Goal: Task Accomplishment & Management: Manage account settings

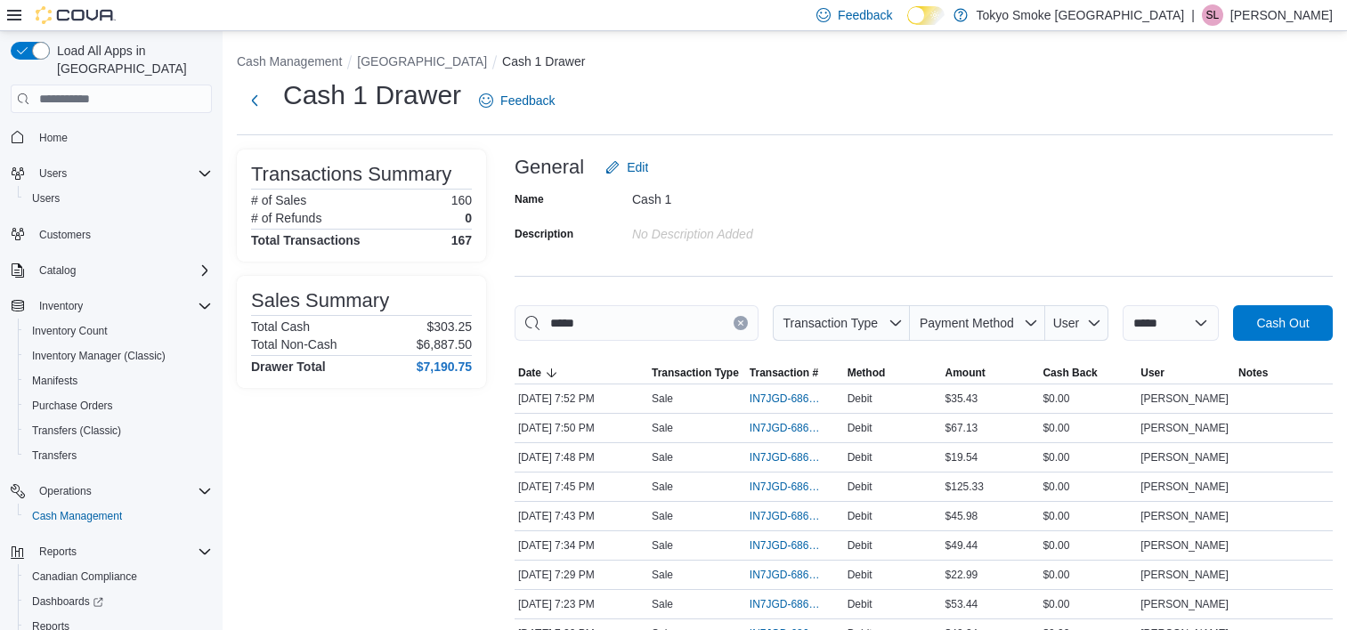
scroll to position [89, 0]
click at [1322, 320] on span "Cash Out" at bounding box center [1283, 322] width 78 height 36
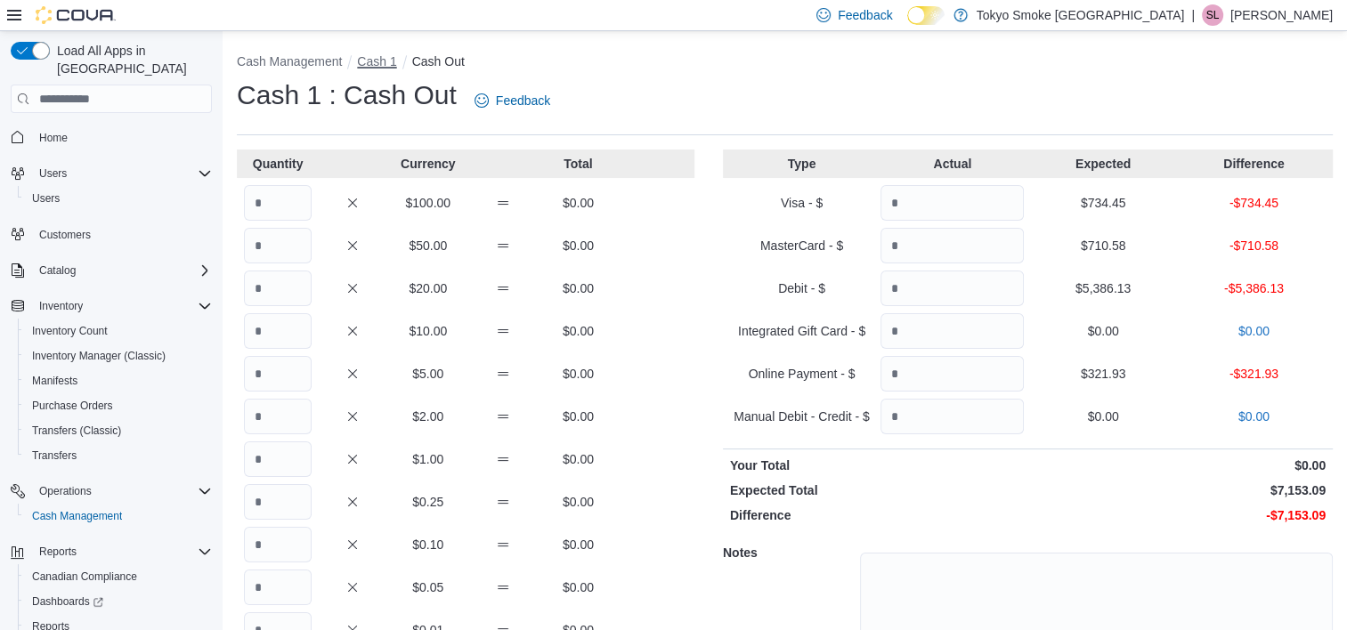
click at [370, 61] on button "Cash 1" at bounding box center [376, 61] width 39 height 14
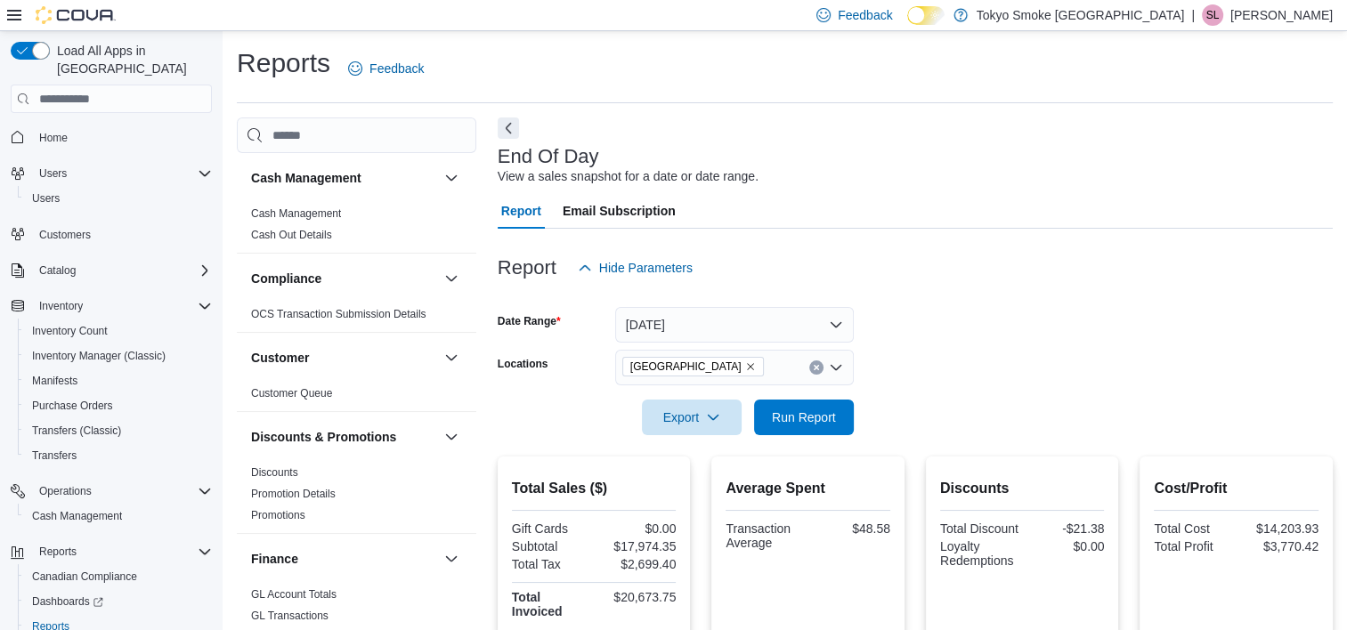
scroll to position [68, 0]
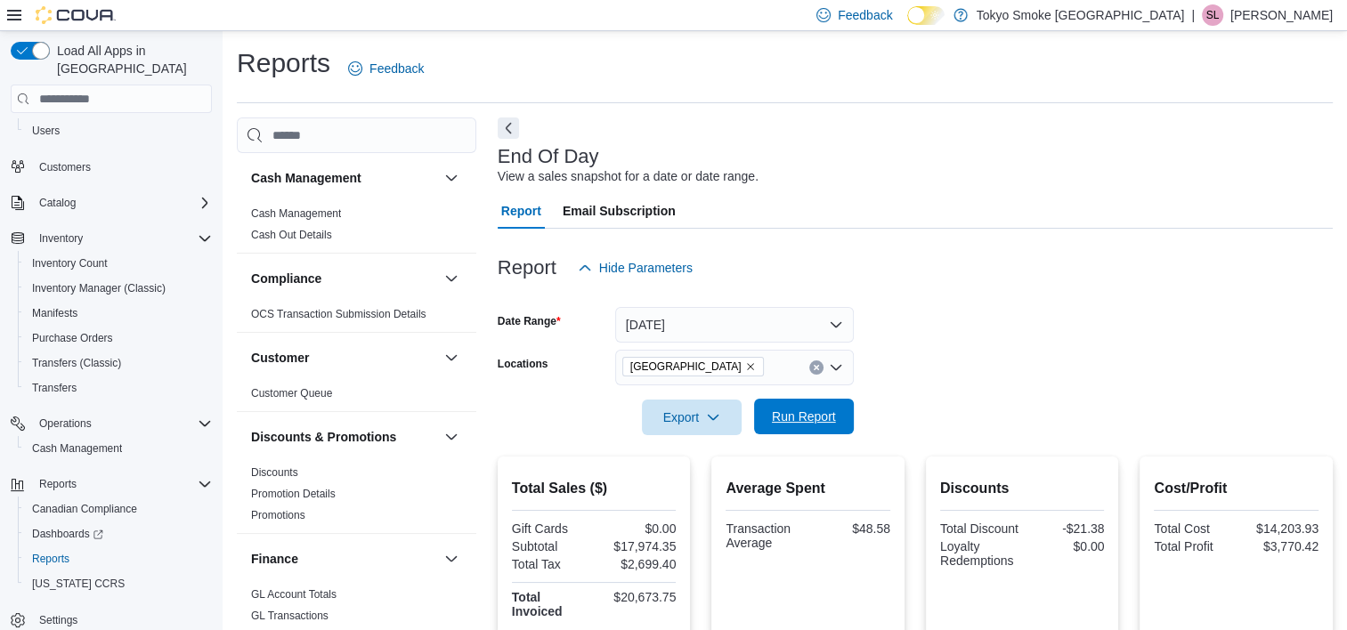
click at [798, 422] on span "Run Report" at bounding box center [804, 417] width 64 height 18
click at [936, 339] on form "Date Range Today Locations Mount Pearl Commonwealth Export Run Report" at bounding box center [915, 361] width 835 height 150
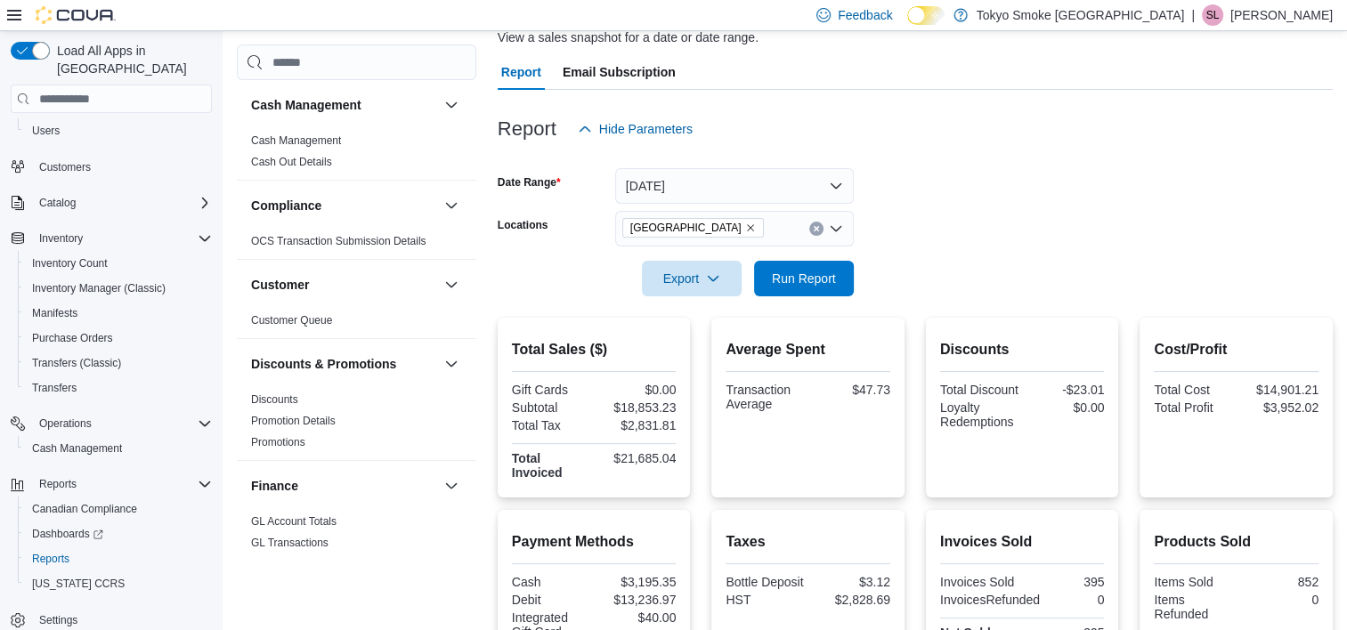
scroll to position [0, 0]
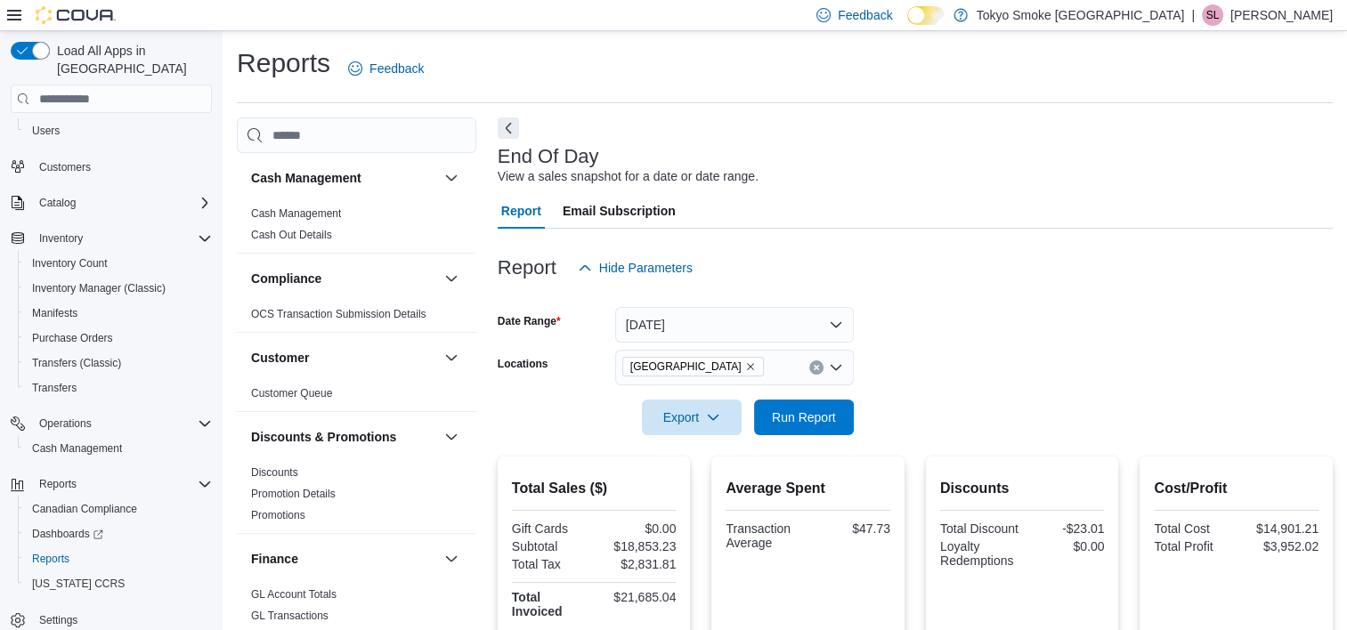
click at [1032, 262] on div "Report Hide Parameters" at bounding box center [915, 268] width 835 height 36
click at [807, 406] on span "Run Report" at bounding box center [804, 417] width 78 height 36
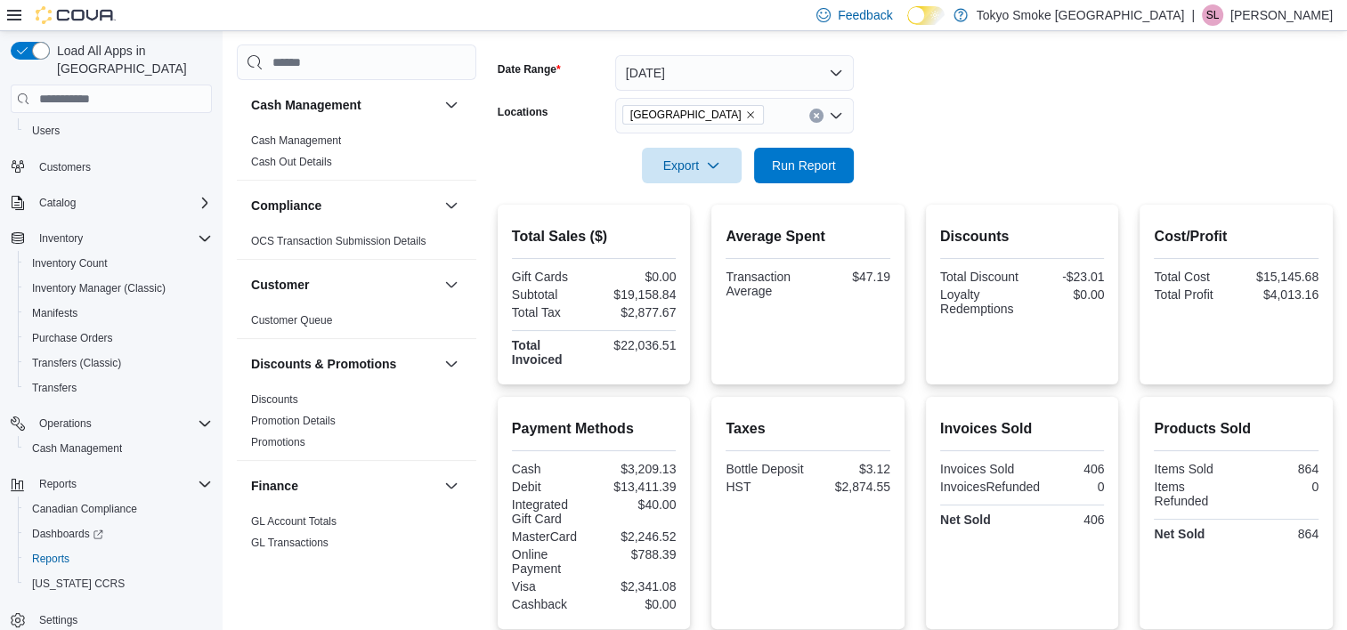
scroll to position [226, 0]
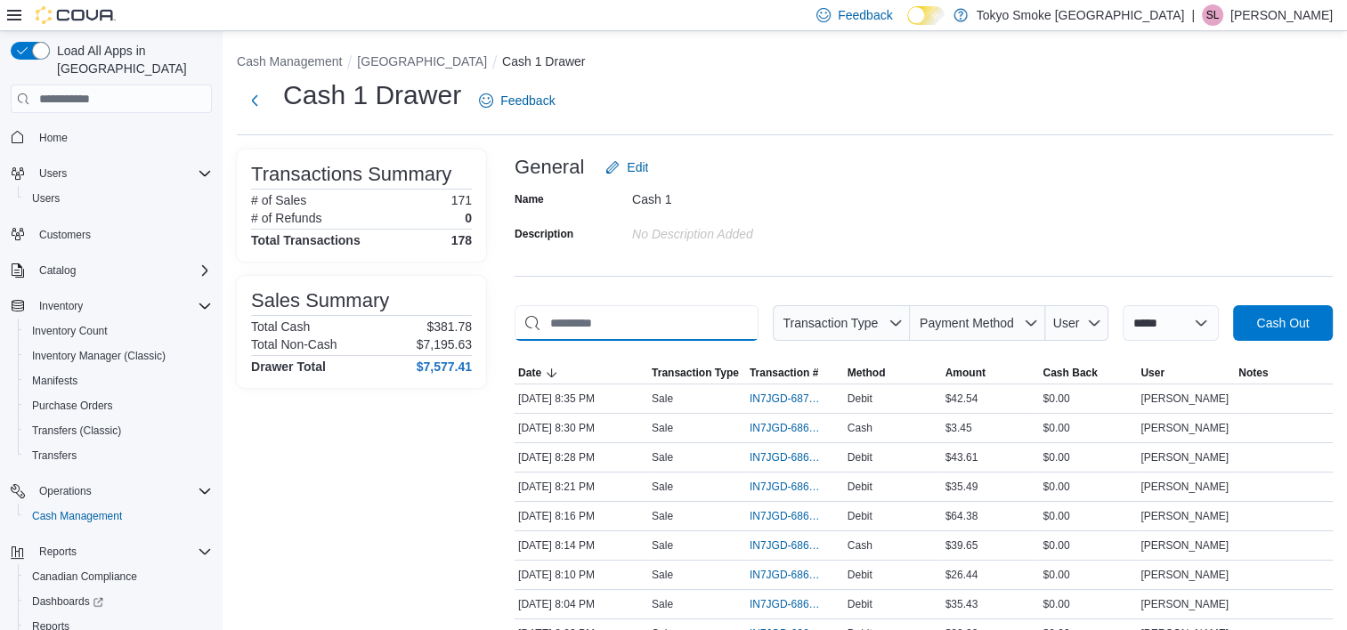
click at [696, 324] on input "This is a search bar. As you type, the results lower in the page will automatic…" at bounding box center [637, 323] width 244 height 36
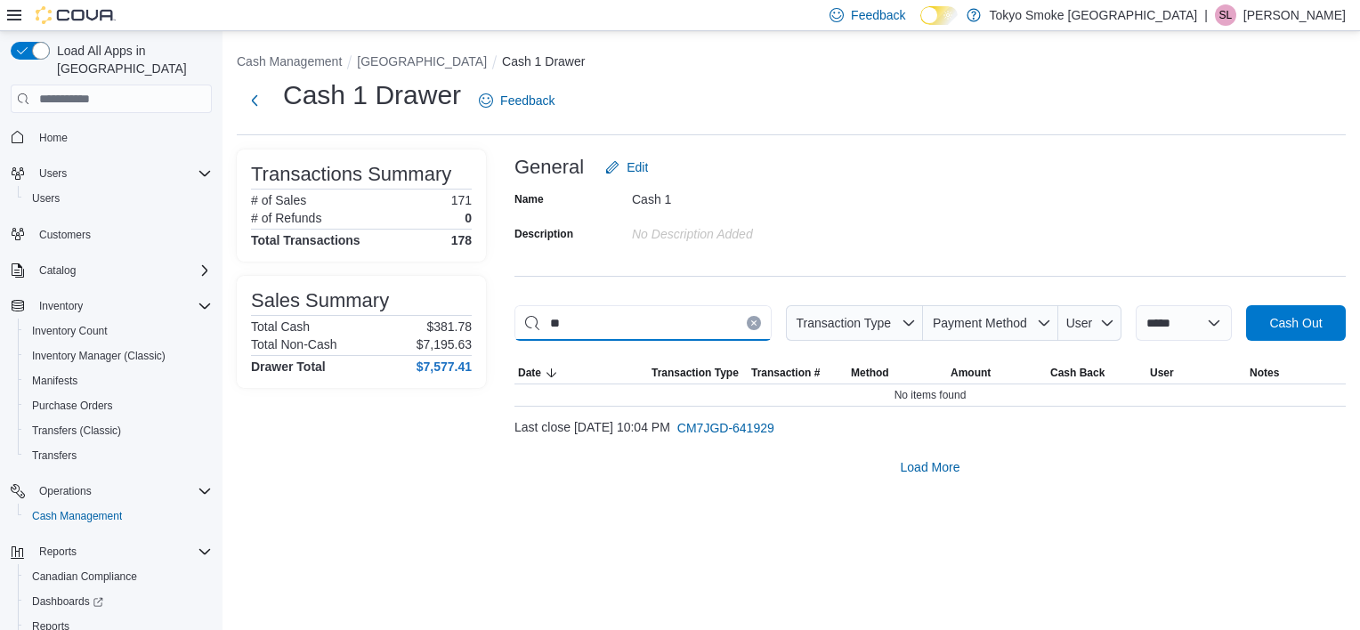
type input "*"
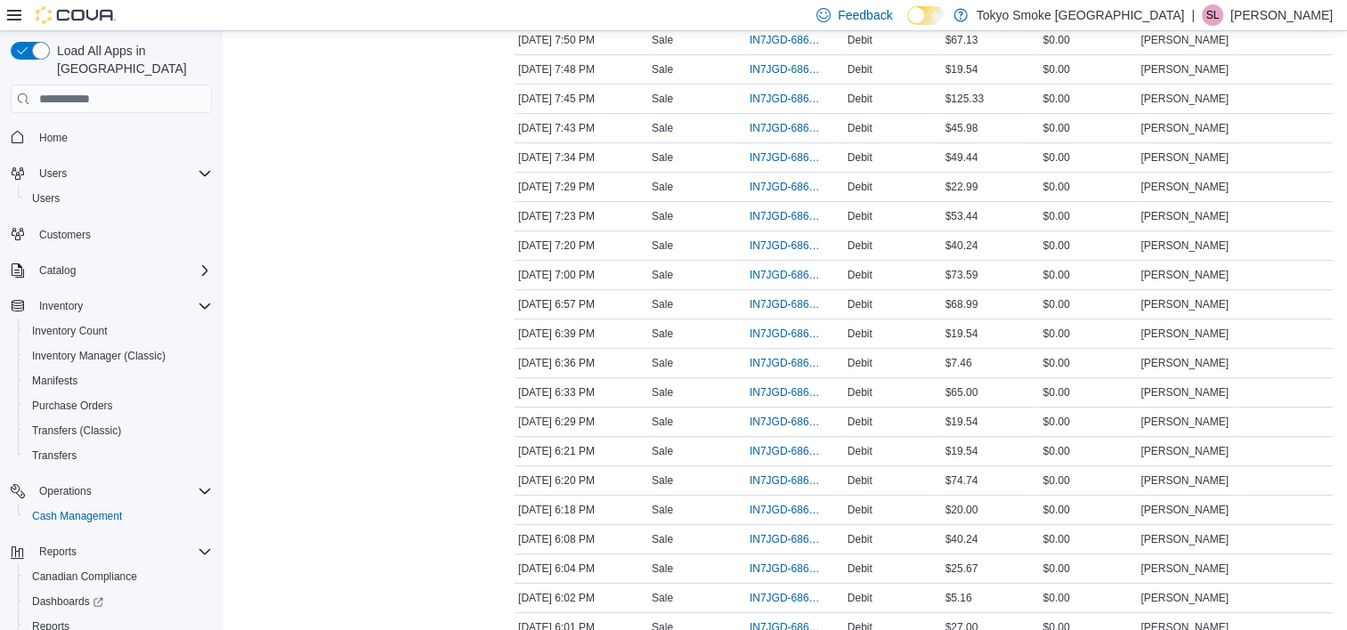
scroll to position [534, 0]
type input "***"
click at [764, 218] on span "IN7JGD-6869567" at bounding box center [786, 217] width 73 height 14
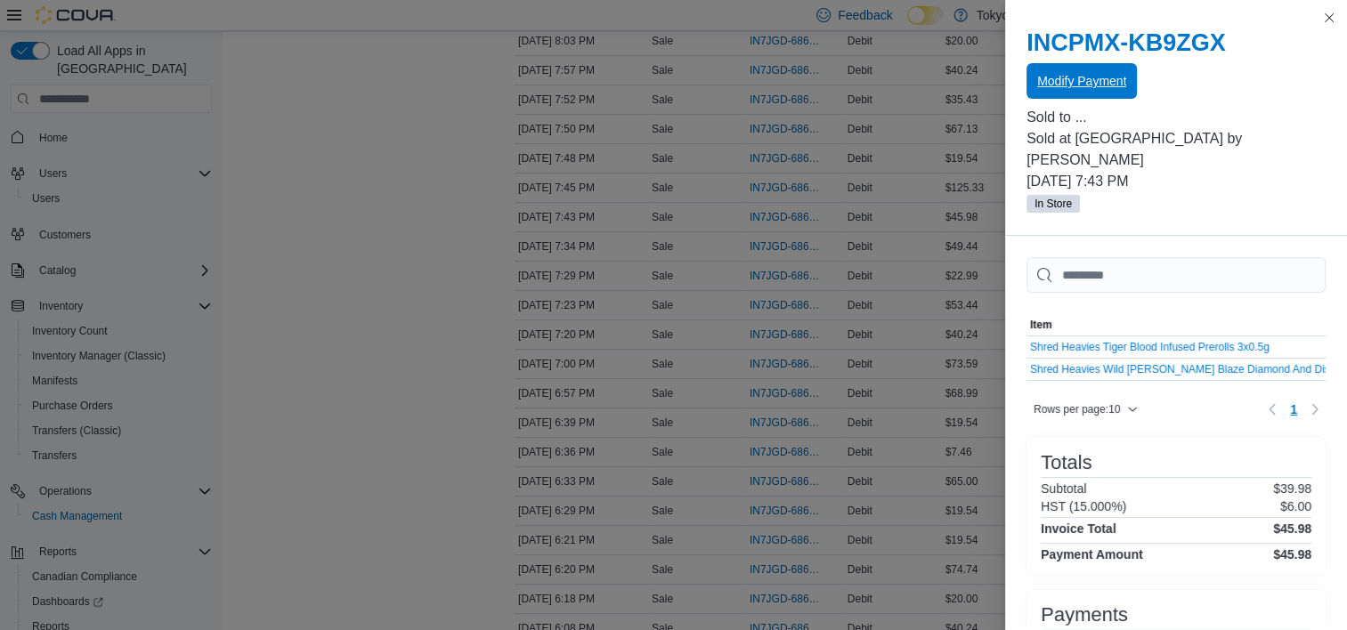
click at [1056, 79] on span "Modify Payment" at bounding box center [1081, 81] width 89 height 18
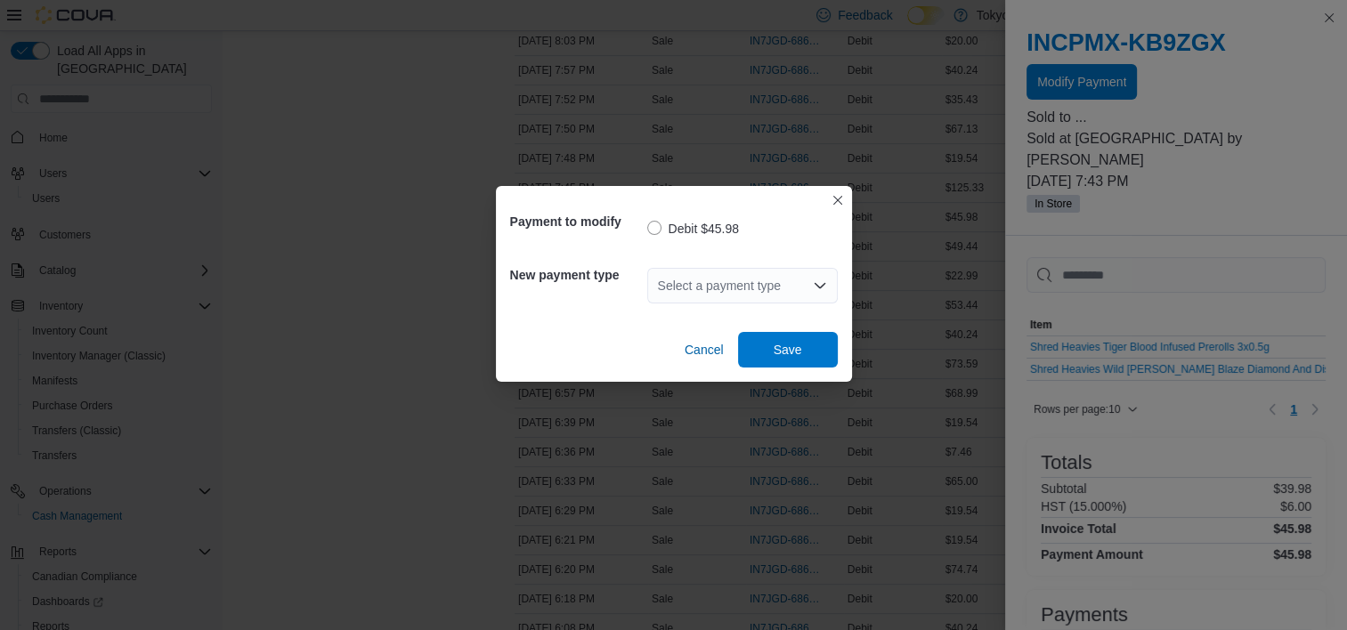
click at [741, 281] on div "Select a payment type" at bounding box center [742, 286] width 190 height 36
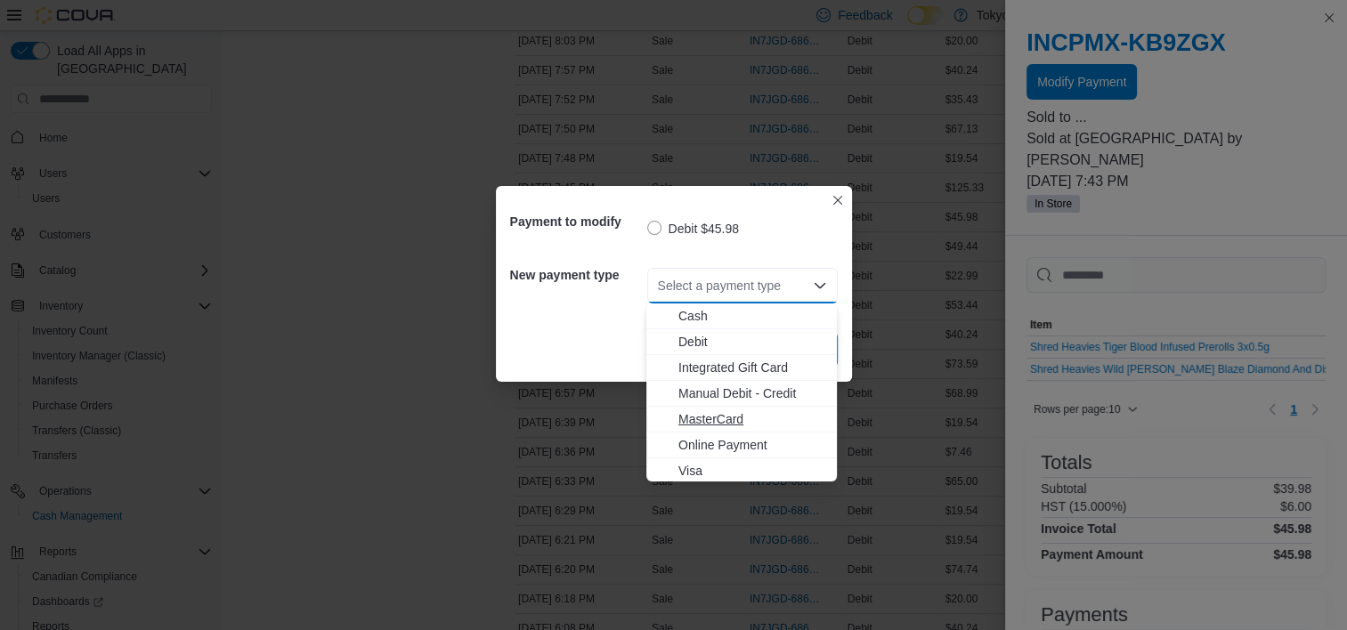
click at [728, 416] on span "MasterCard" at bounding box center [752, 419] width 148 height 18
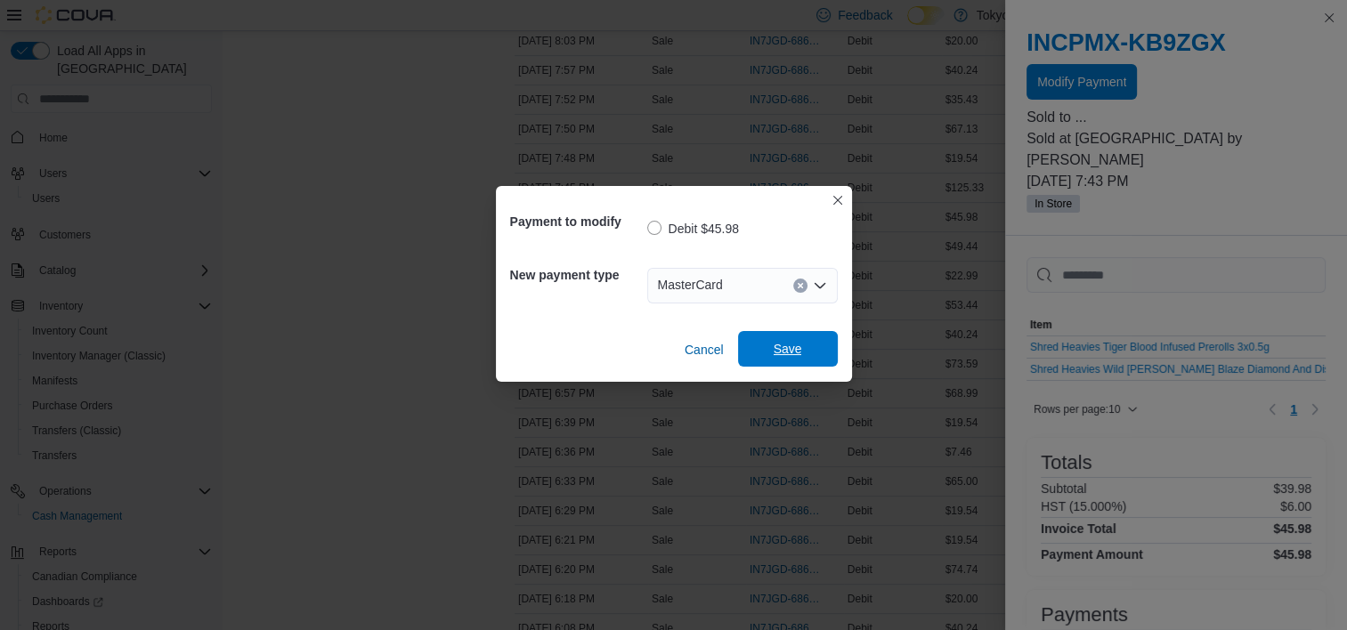
click at [821, 347] on span "Save" at bounding box center [788, 349] width 78 height 36
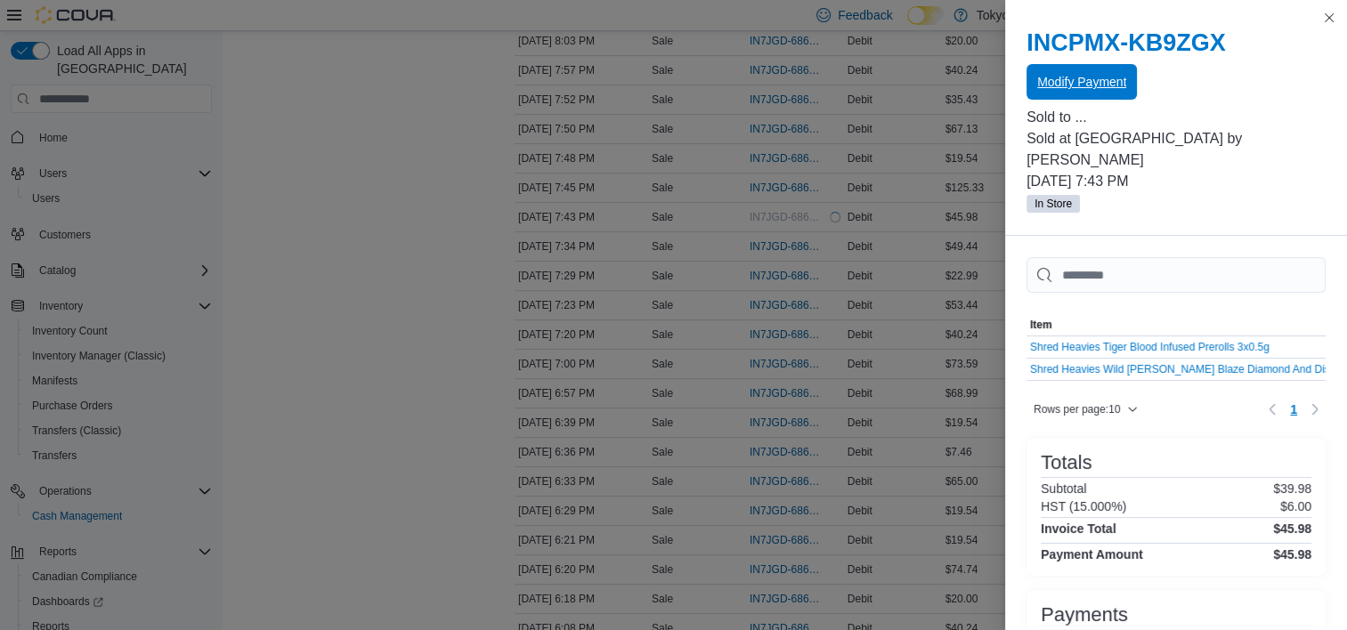
scroll to position [0, 0]
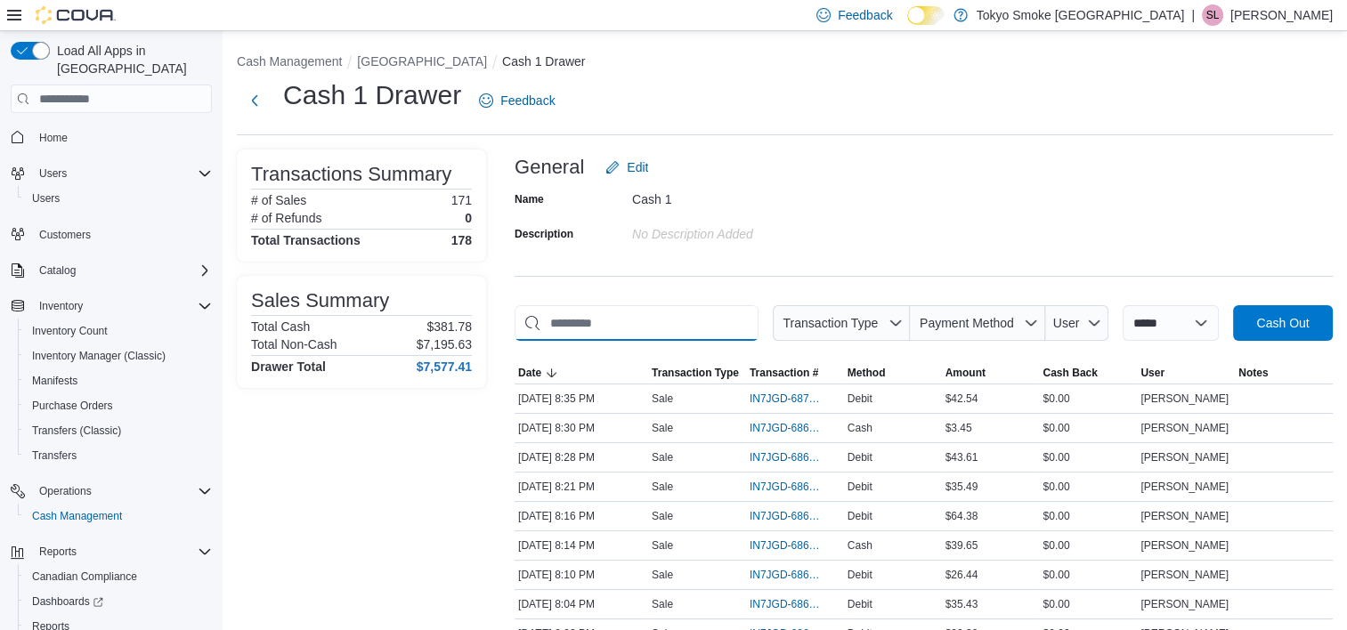
click at [604, 312] on input "This is a search bar. As you type, the results lower in the page will automatic…" at bounding box center [637, 323] width 244 height 36
type input "****"
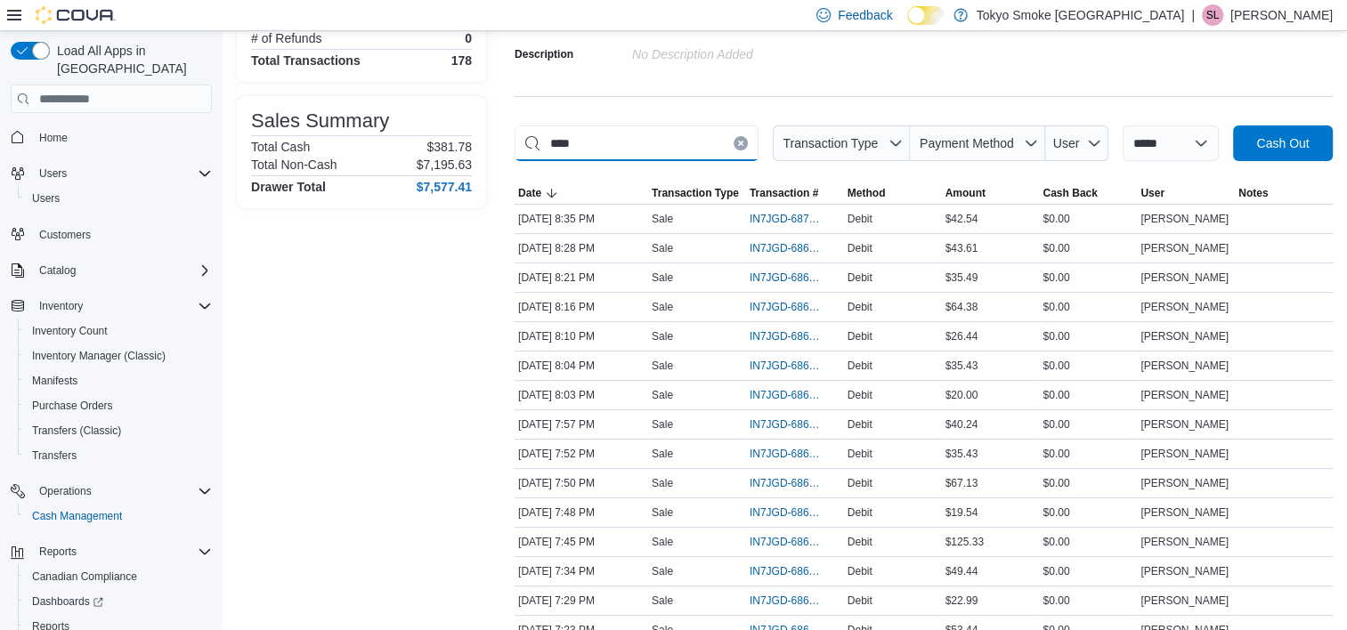
scroll to position [178, 0]
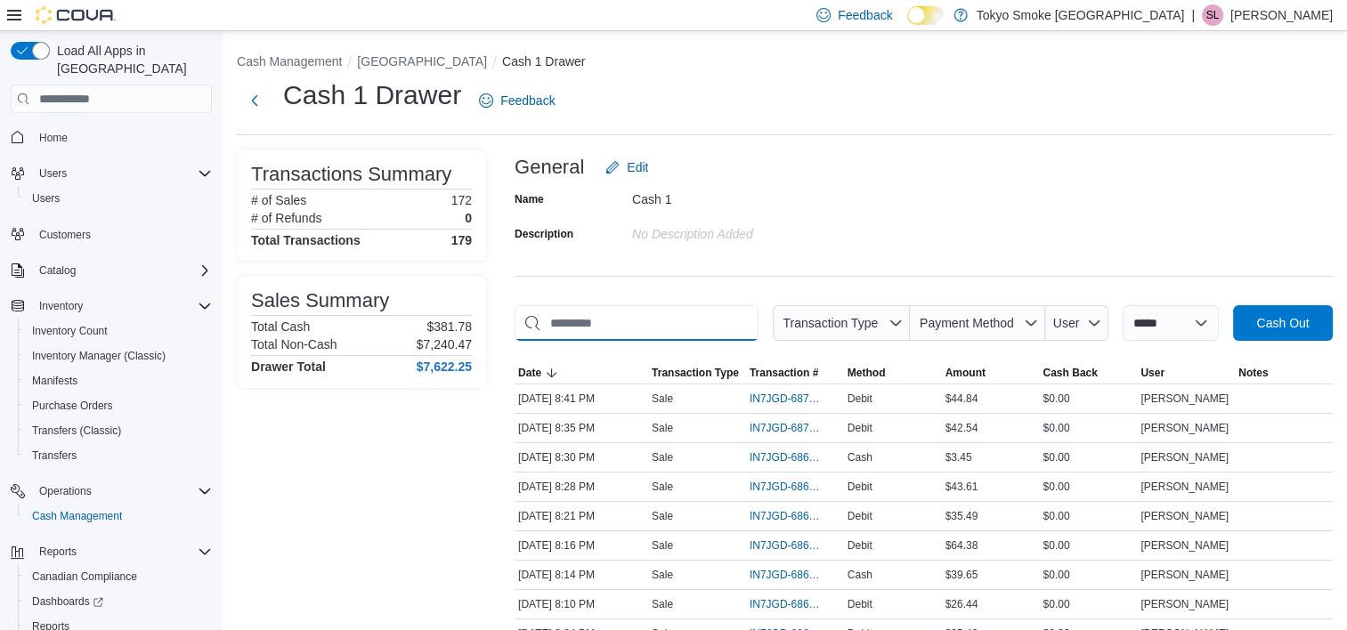
click at [606, 332] on input "This is a search bar. As you type, the results lower in the page will automatic…" at bounding box center [637, 323] width 244 height 36
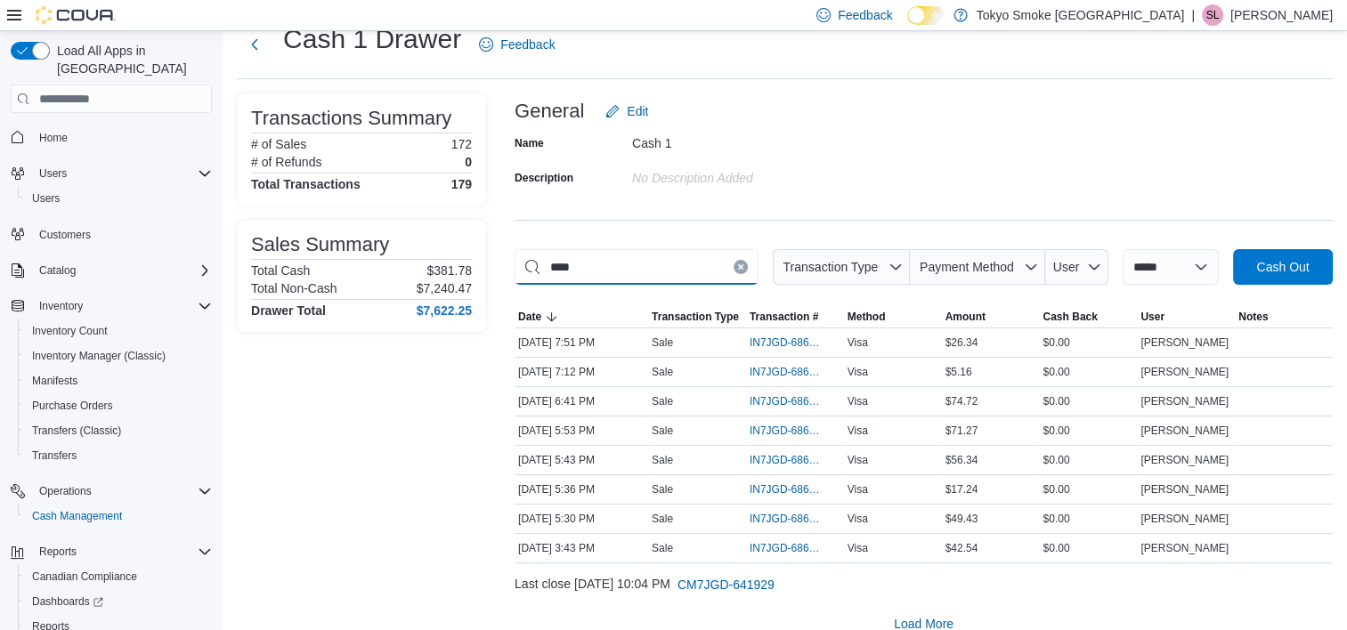
scroll to position [80, 0]
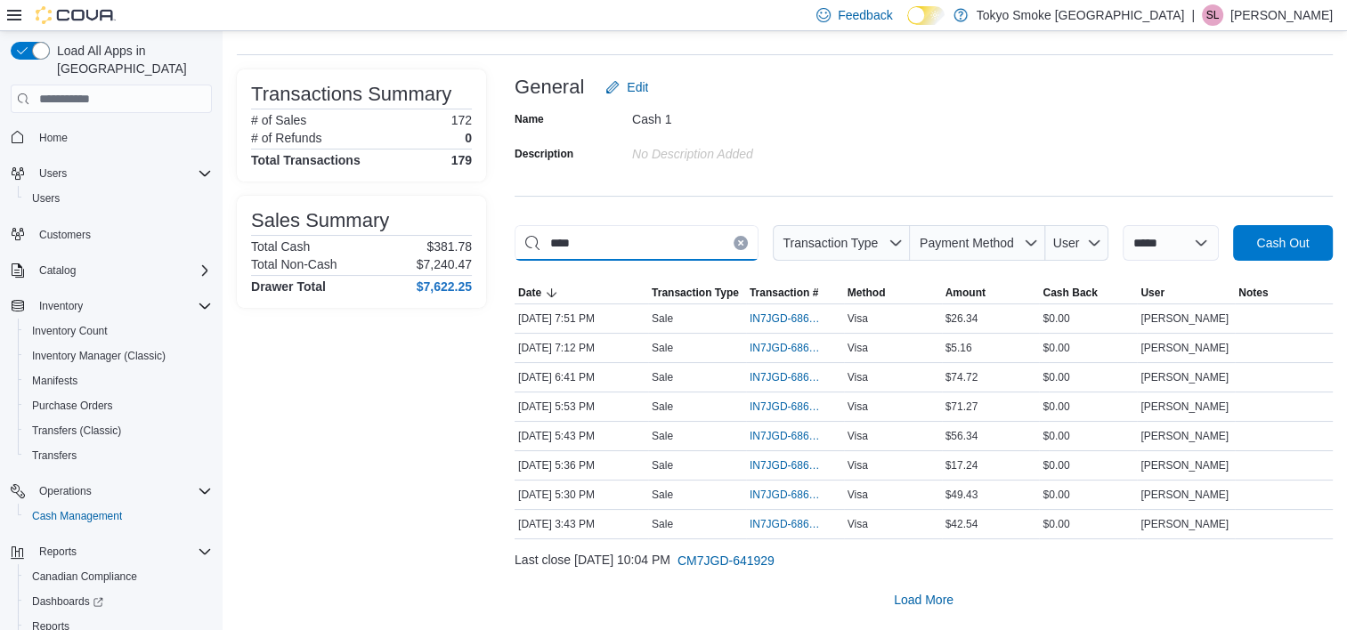
click at [632, 246] on input "****" at bounding box center [637, 243] width 244 height 36
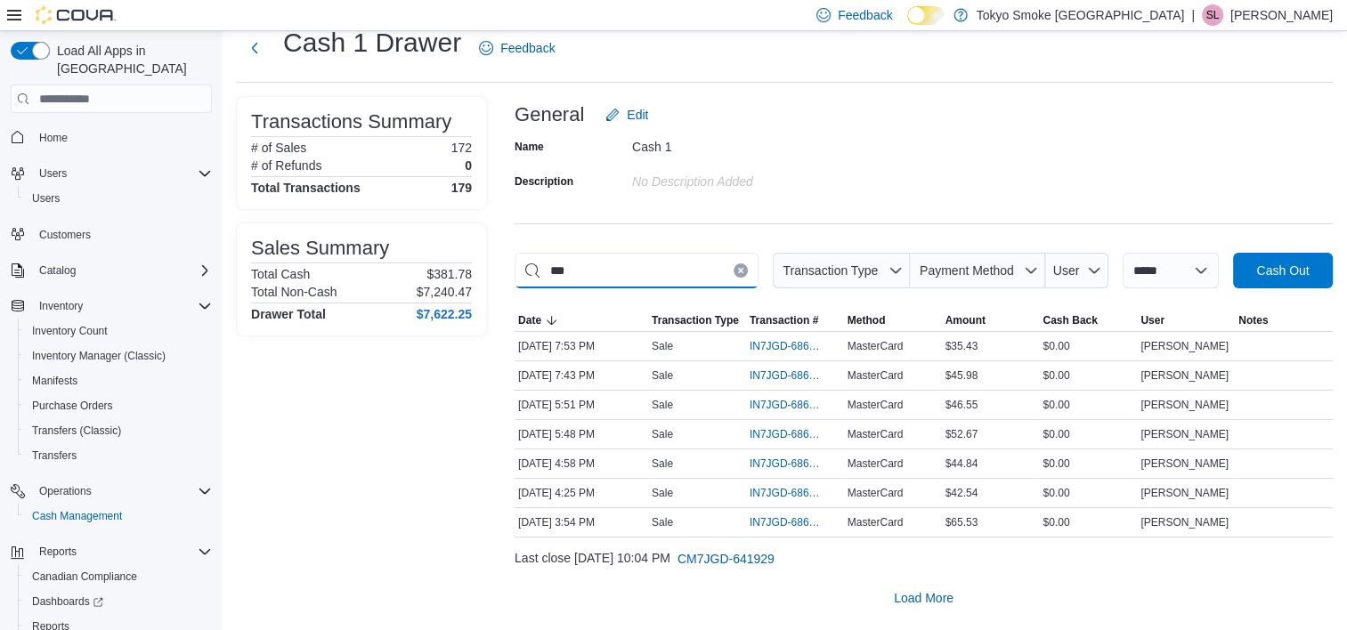
scroll to position [51, 0]
type input "*"
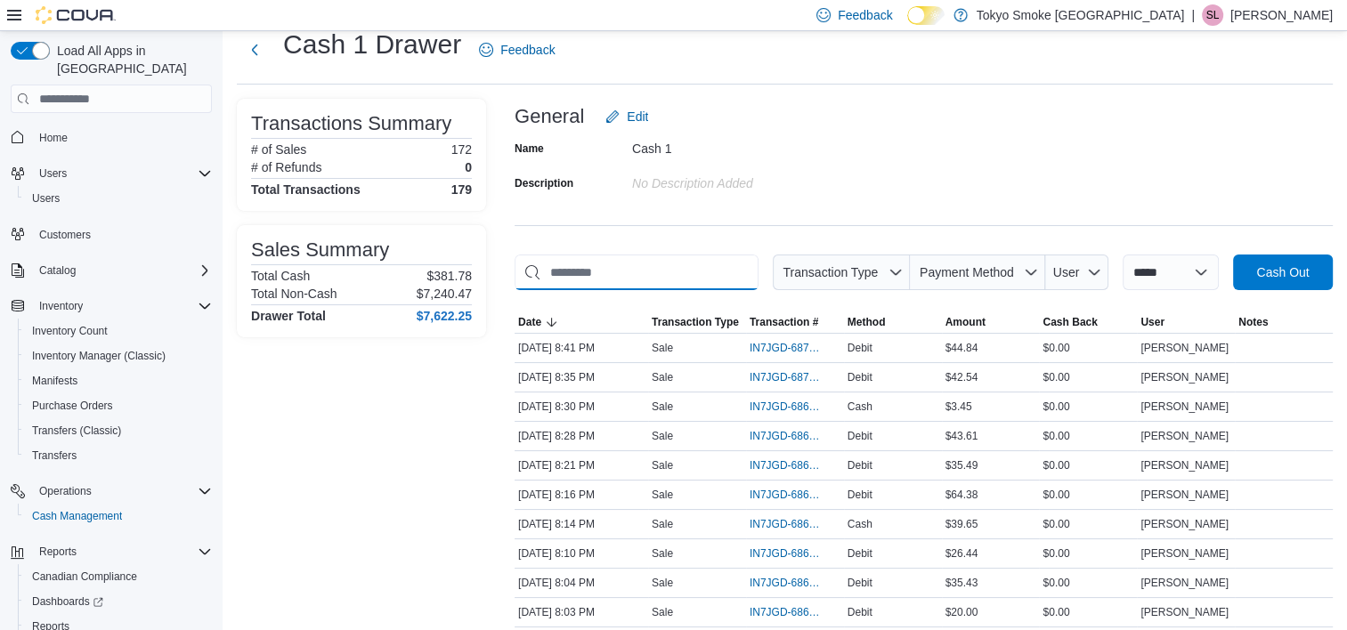
scroll to position [80, 0]
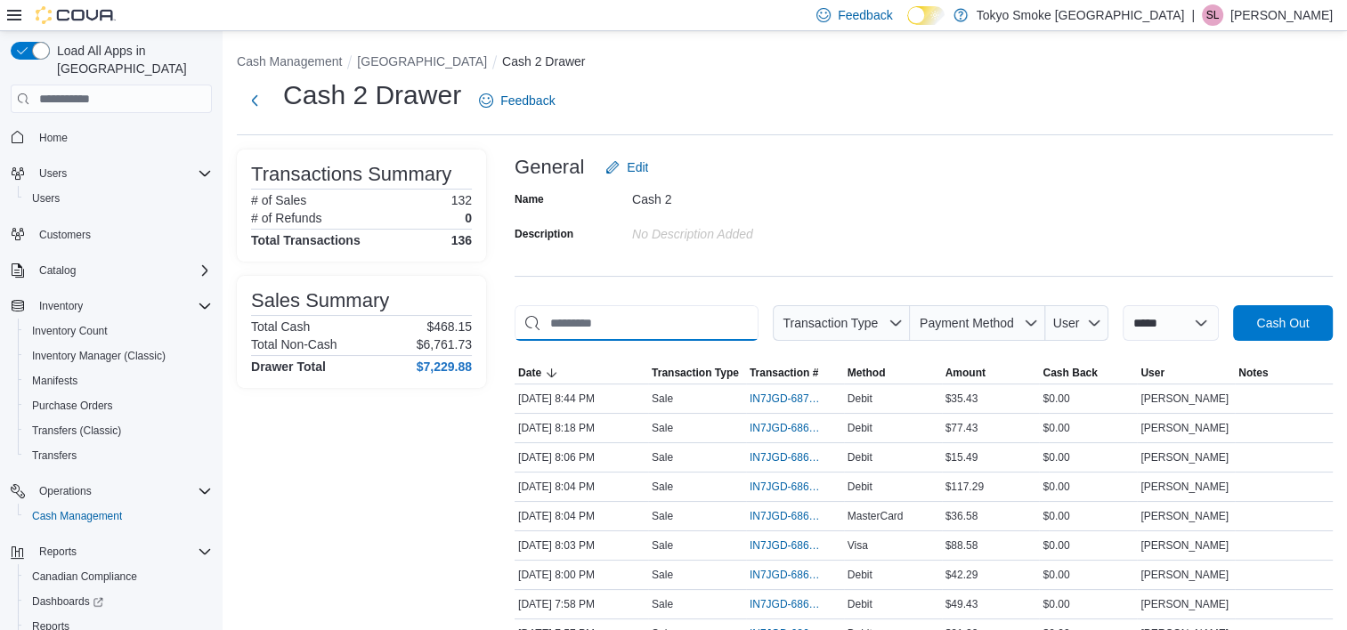
click at [648, 327] on input "This is a search bar. As you type, the results lower in the page will automatic…" at bounding box center [637, 323] width 244 height 36
click at [1297, 328] on span "Cash Out" at bounding box center [1282, 322] width 53 height 18
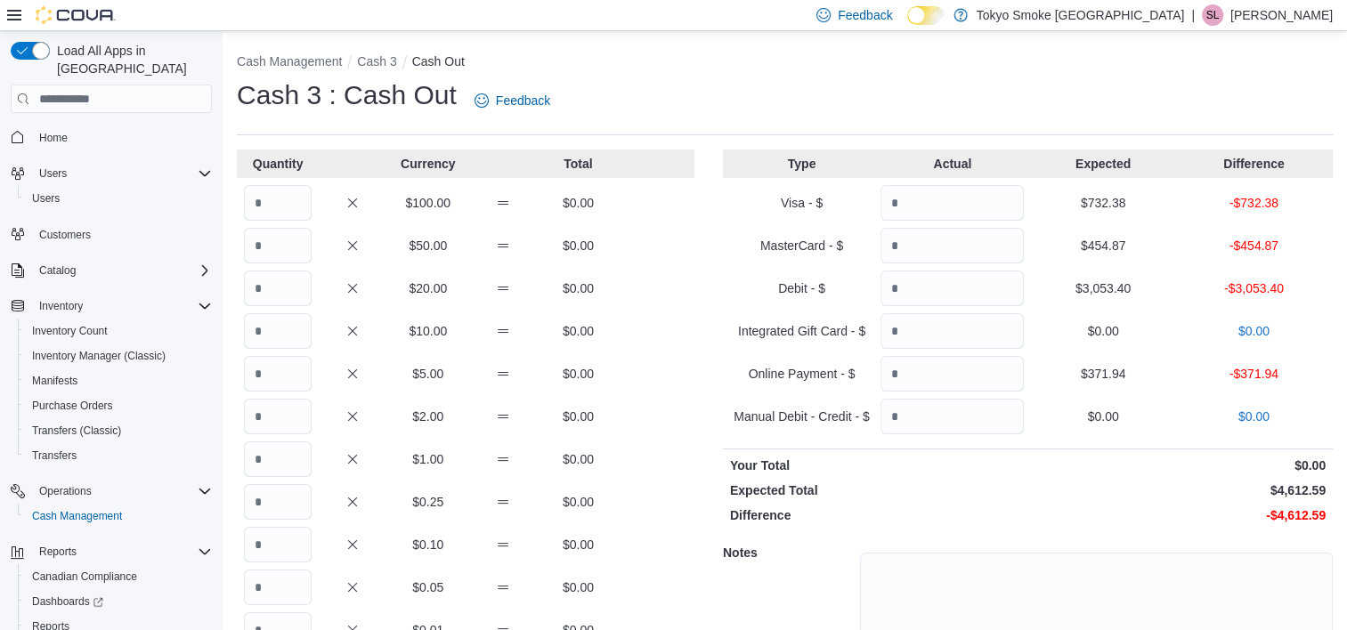
click at [860, 98] on div "Cash 3 : Cash Out Feedback" at bounding box center [785, 100] width 1096 height 46
click at [385, 63] on button "Cash 3" at bounding box center [376, 61] width 39 height 14
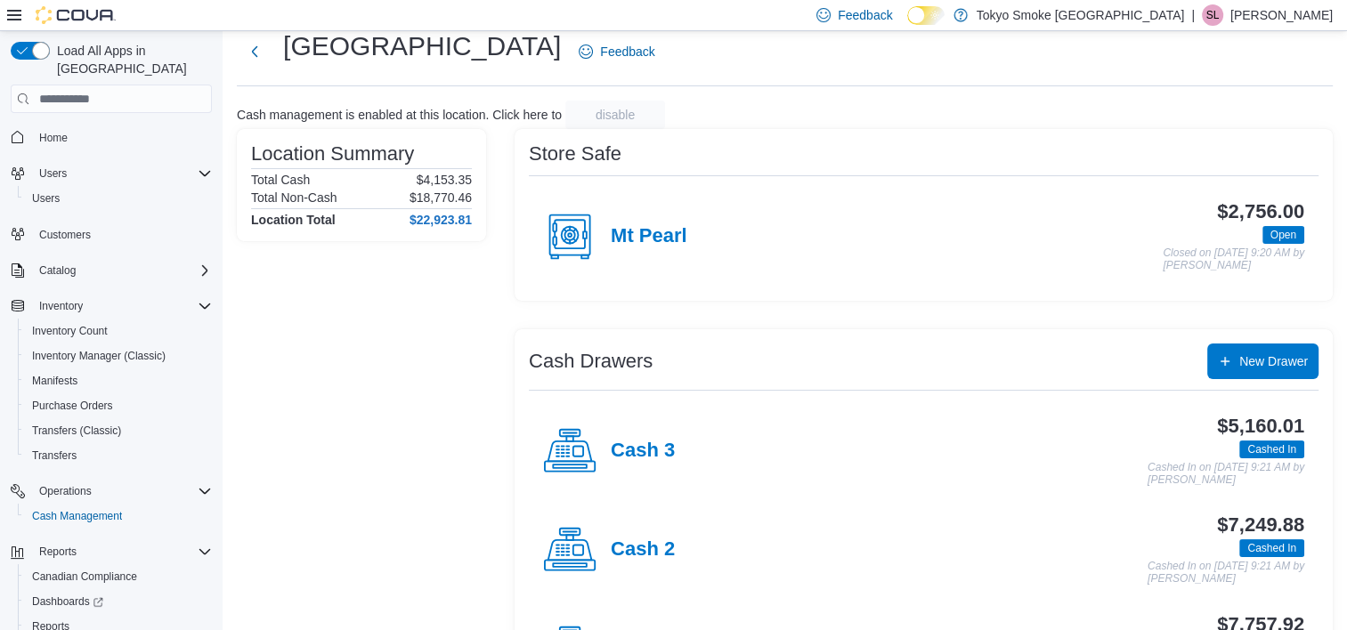
scroll to position [144, 0]
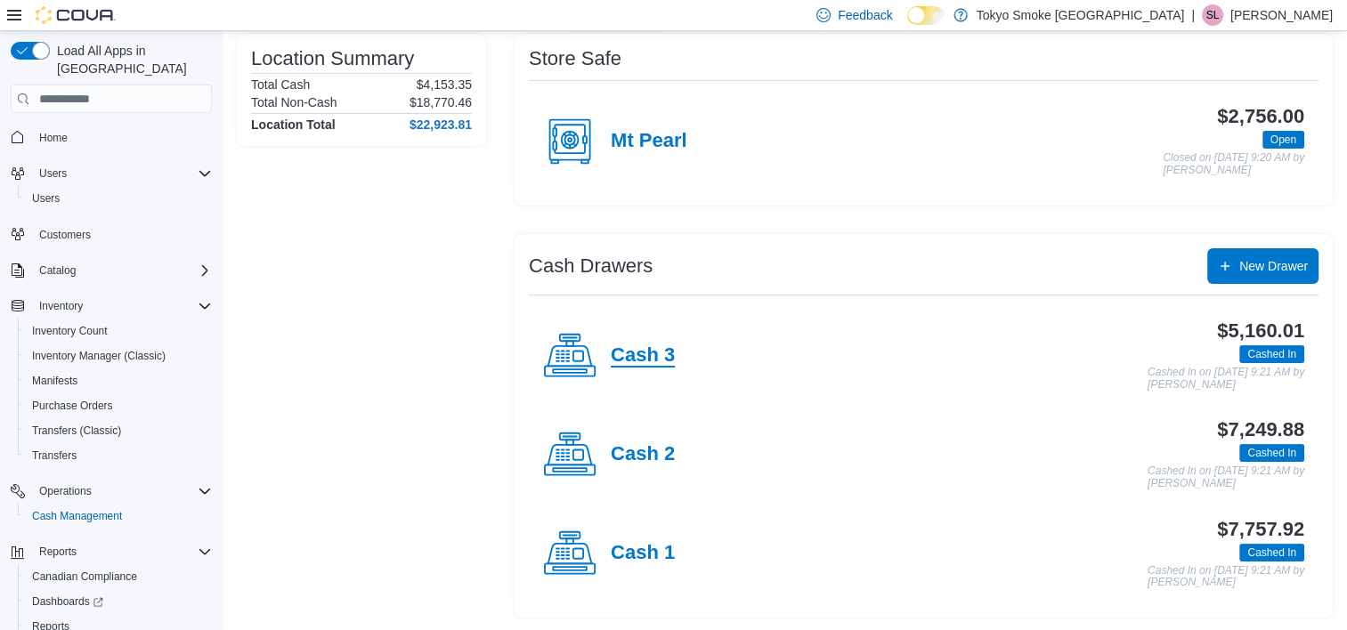
click at [648, 353] on h4 "Cash 3" at bounding box center [643, 355] width 64 height 23
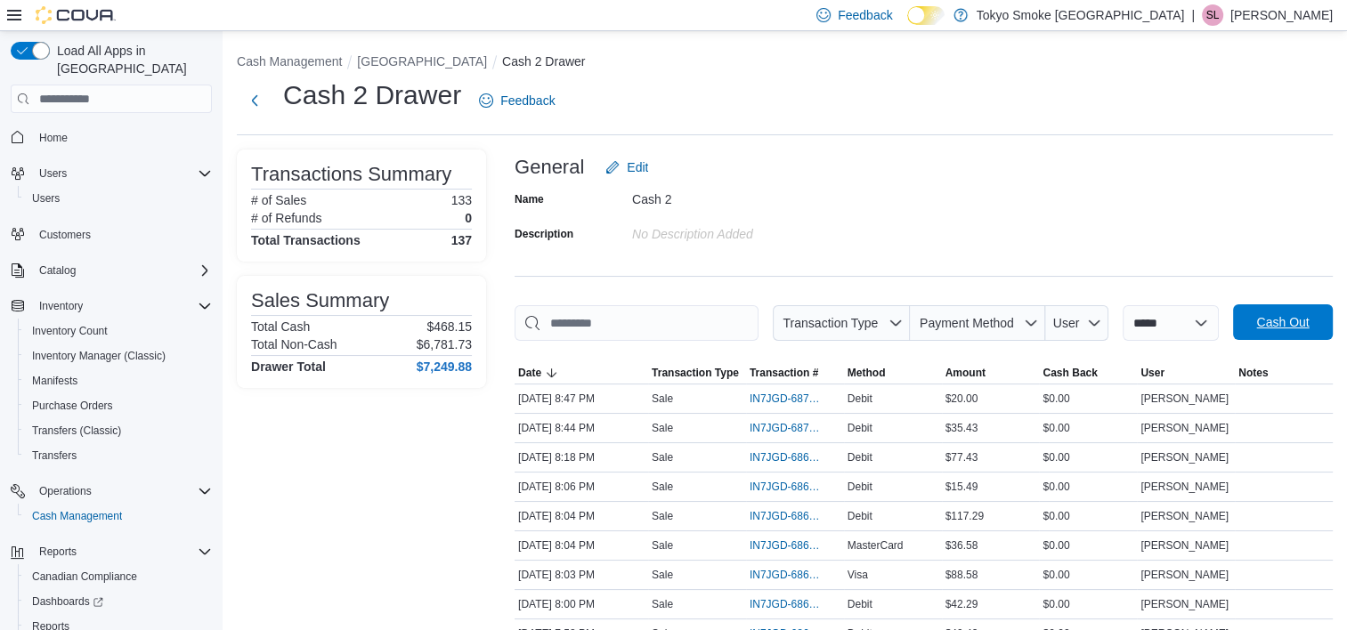
click at [1289, 332] on span "Cash Out" at bounding box center [1283, 322] width 78 height 36
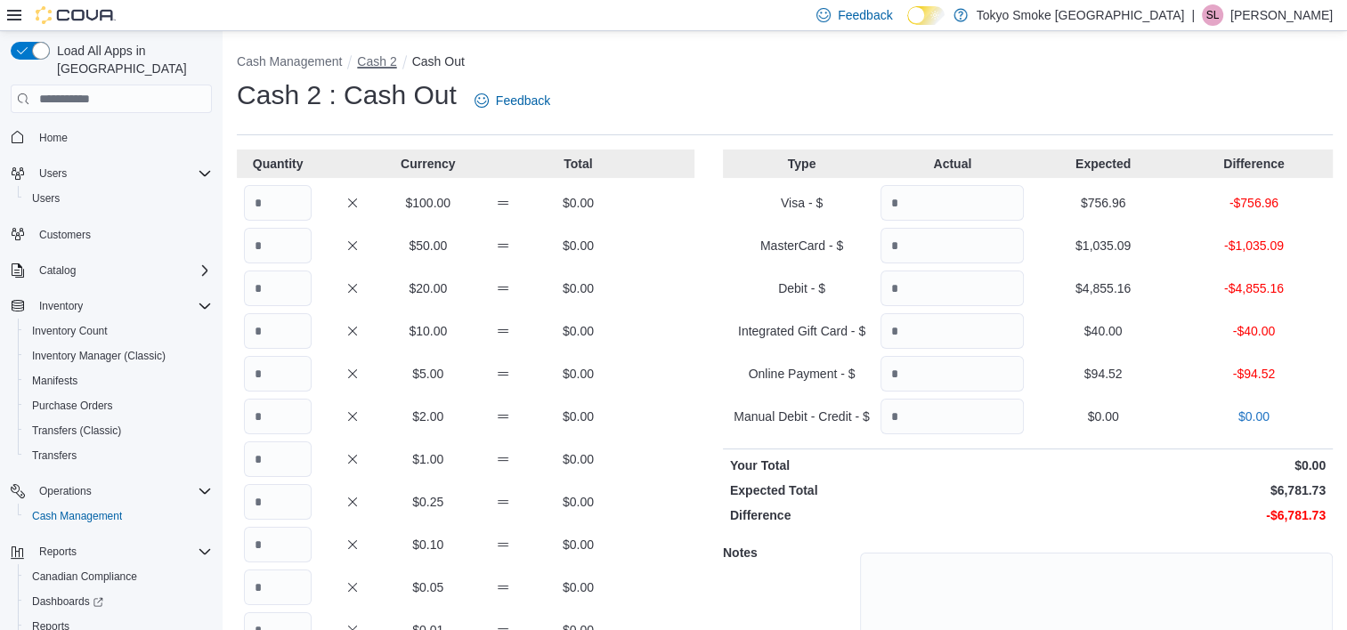
click at [384, 61] on button "Cash 2" at bounding box center [376, 61] width 39 height 14
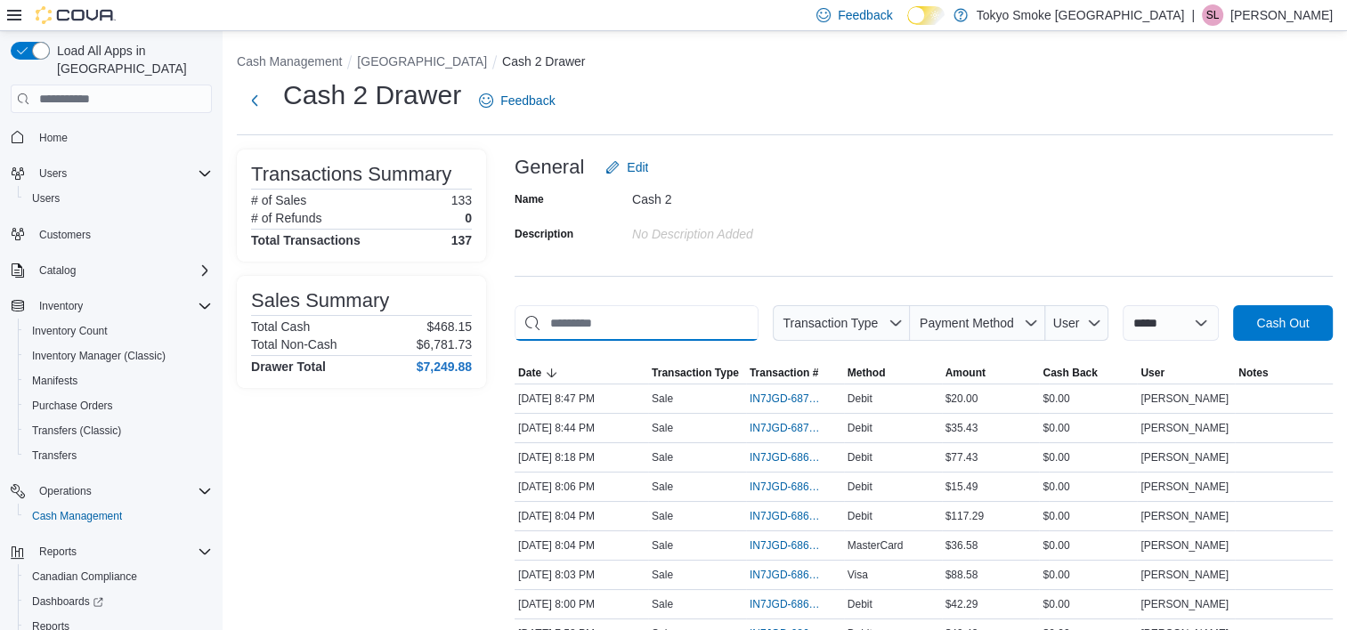
click at [585, 316] on input "This is a search bar. As you type, the results lower in the page will automatic…" at bounding box center [637, 323] width 244 height 36
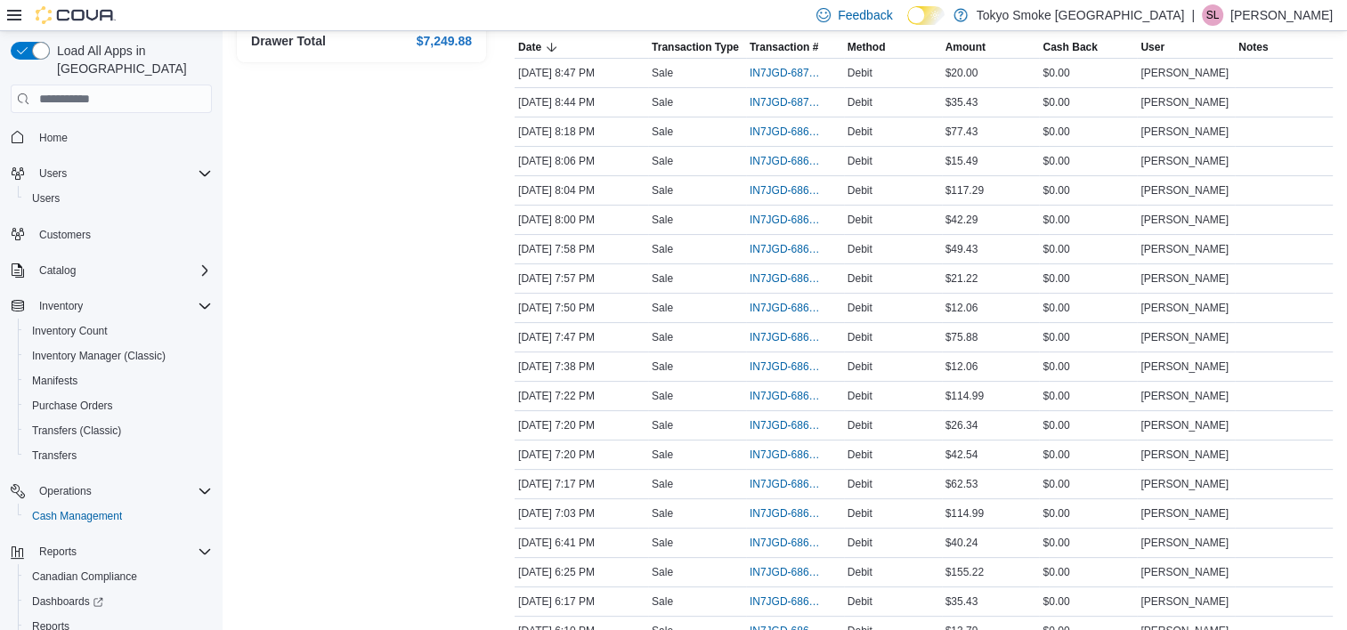
scroll to position [267, 0]
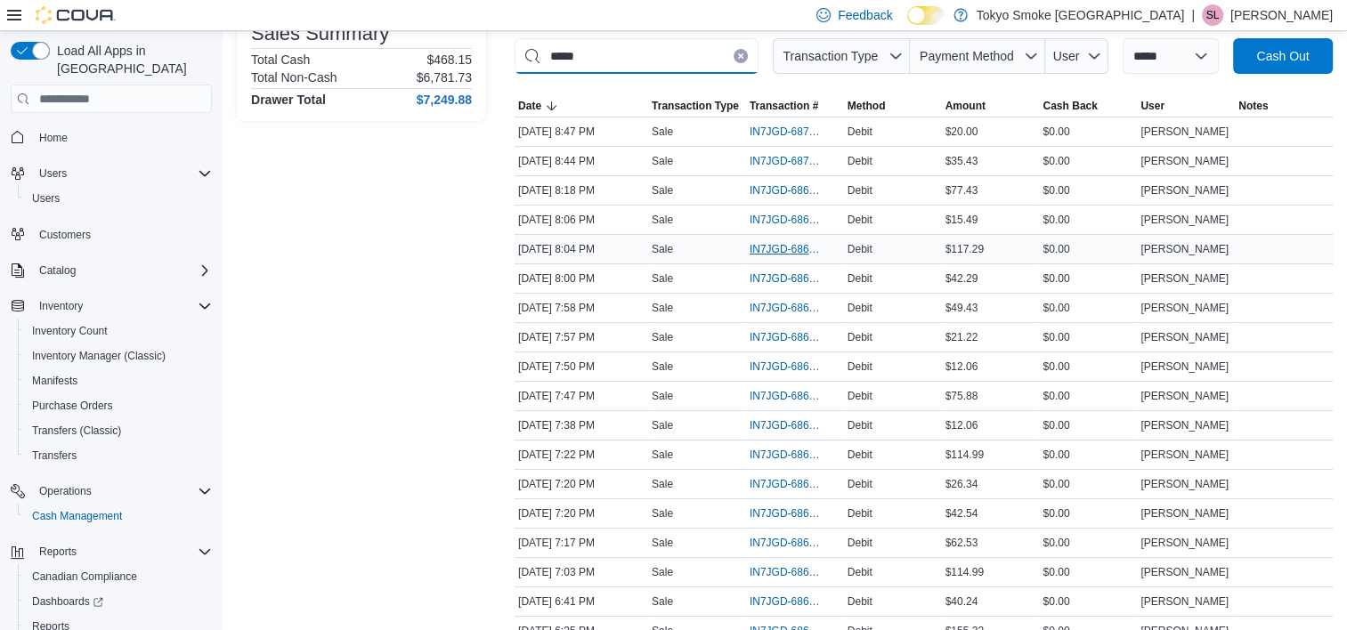
type input "*****"
click at [777, 251] on span "IN7JGD-6869768" at bounding box center [786, 249] width 73 height 14
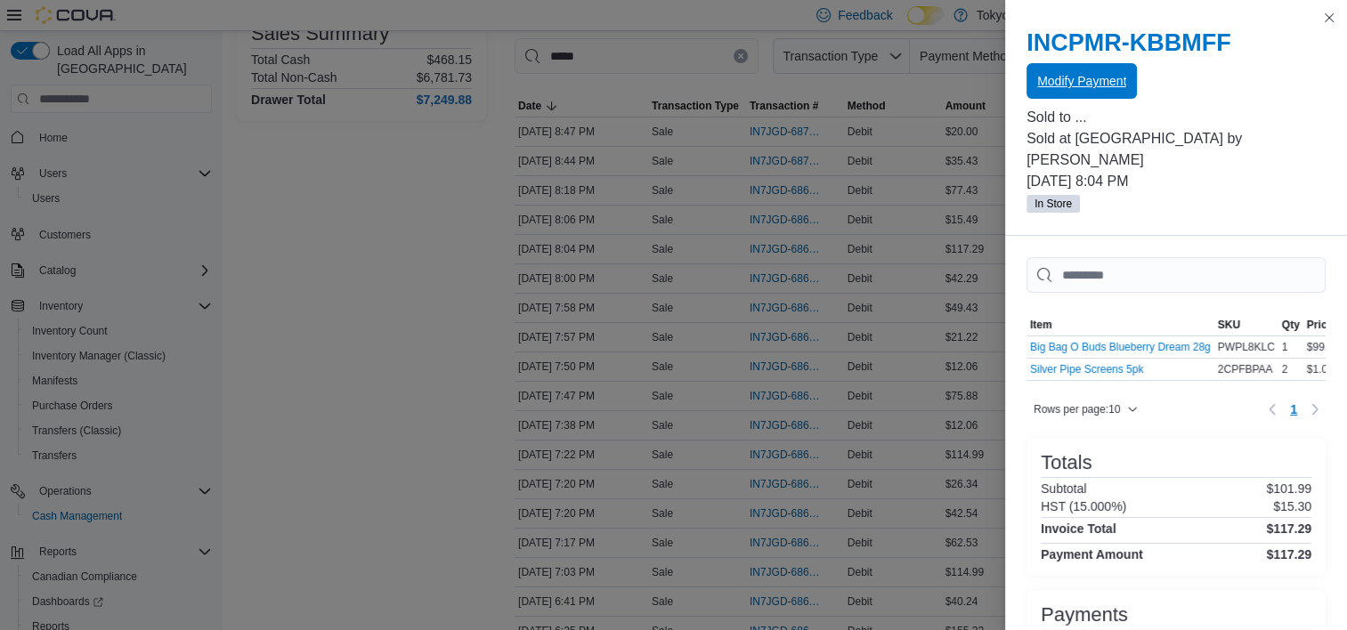
click at [1086, 79] on span "Modify Payment" at bounding box center [1081, 81] width 89 height 18
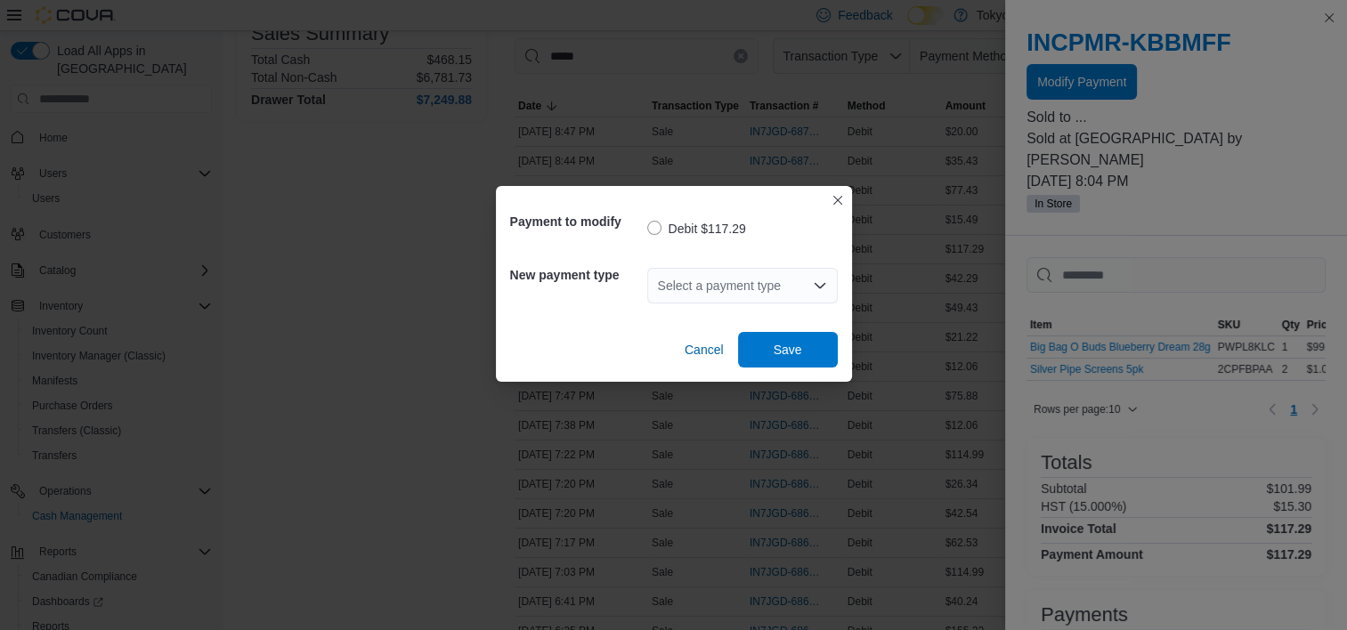
click at [702, 288] on div "Select a payment type" at bounding box center [742, 286] width 190 height 36
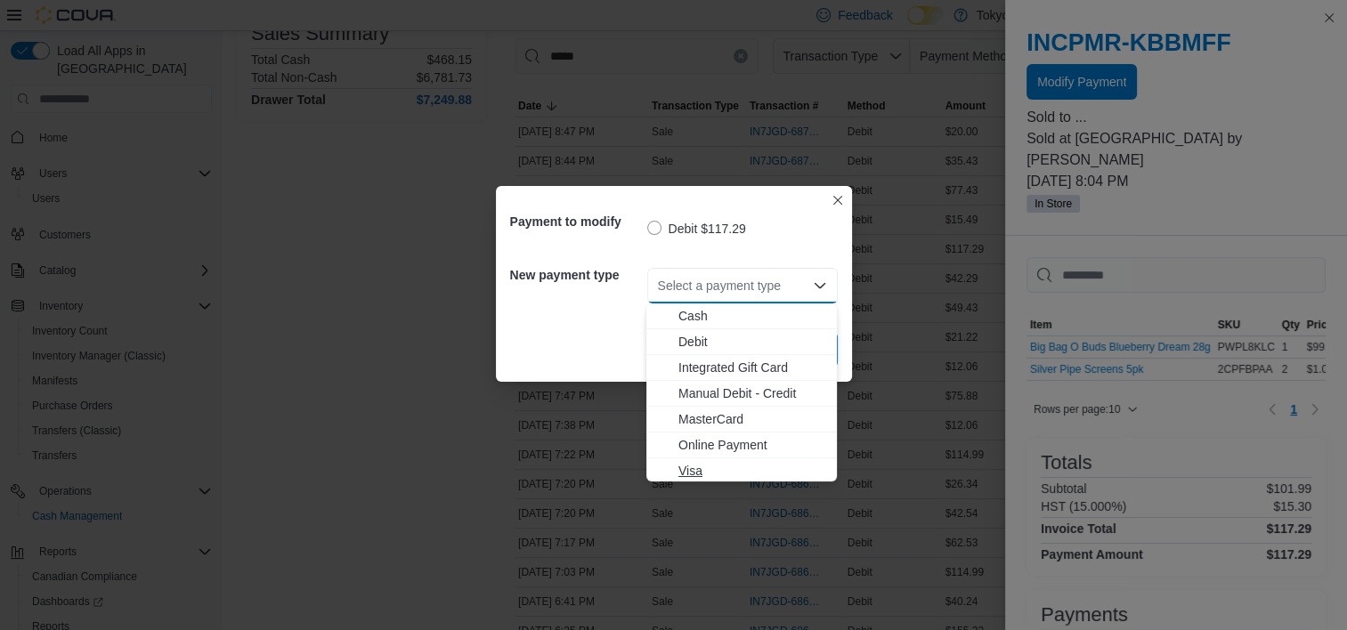
click at [709, 473] on span "Visa" at bounding box center [752, 471] width 148 height 18
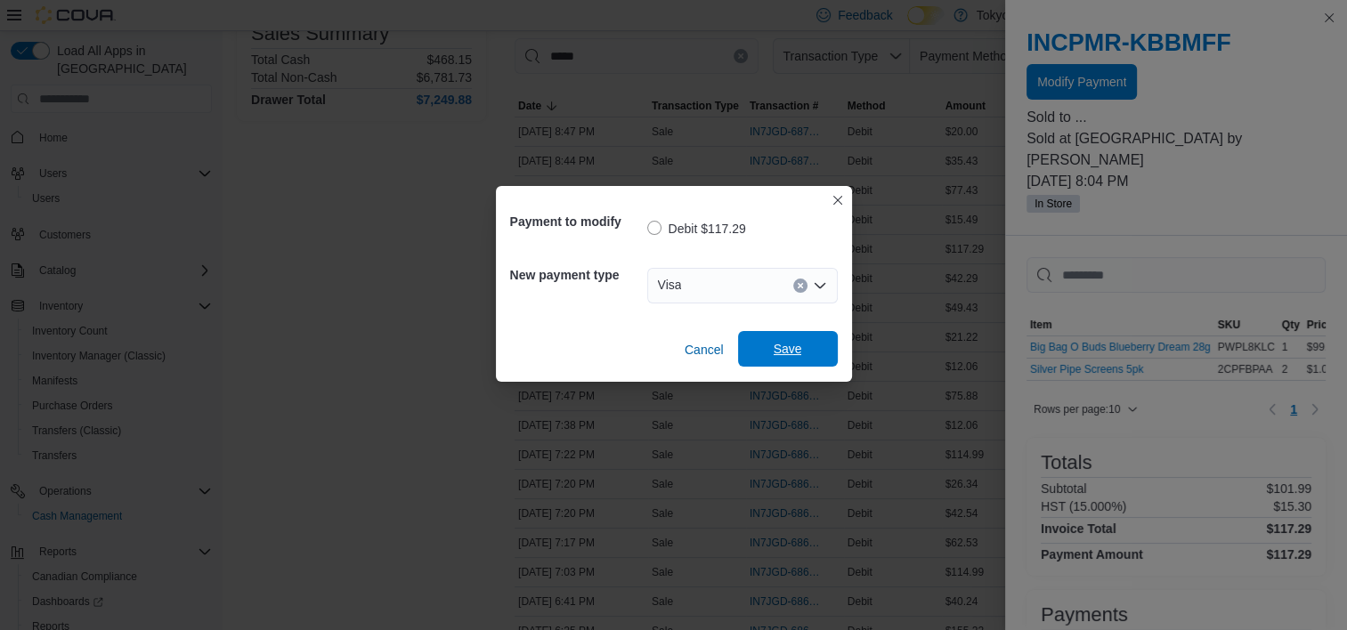
click at [806, 341] on span "Save" at bounding box center [788, 349] width 78 height 36
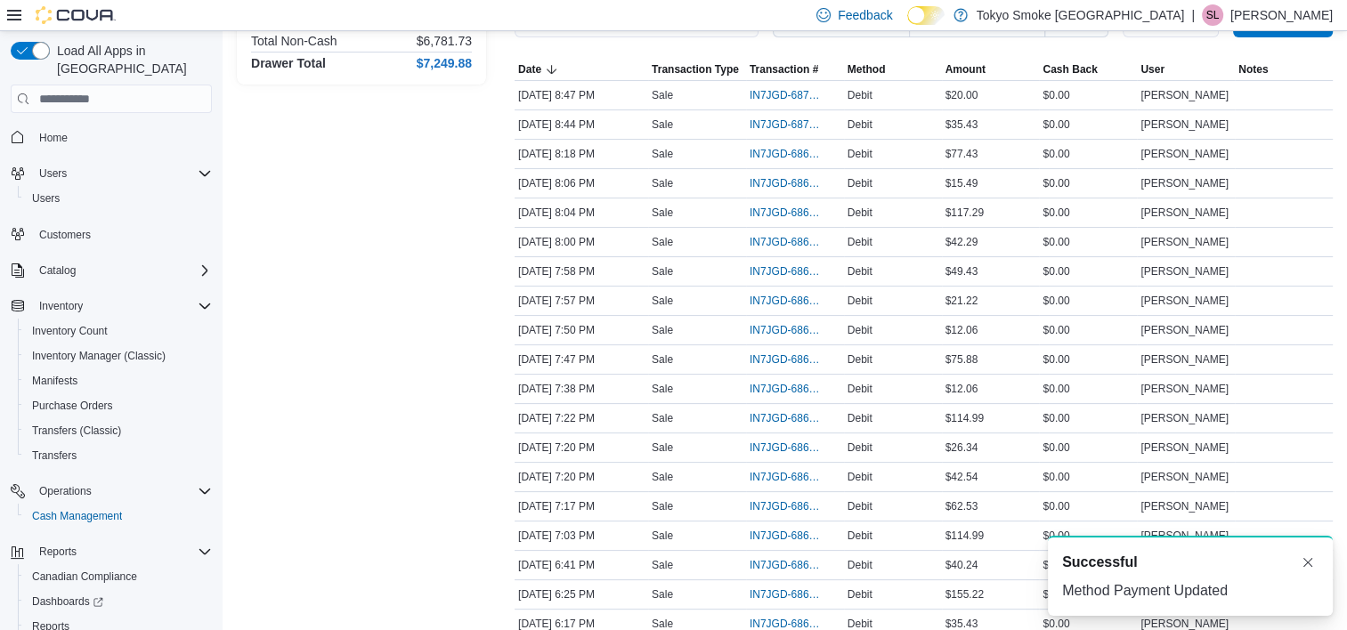
scroll to position [273, 0]
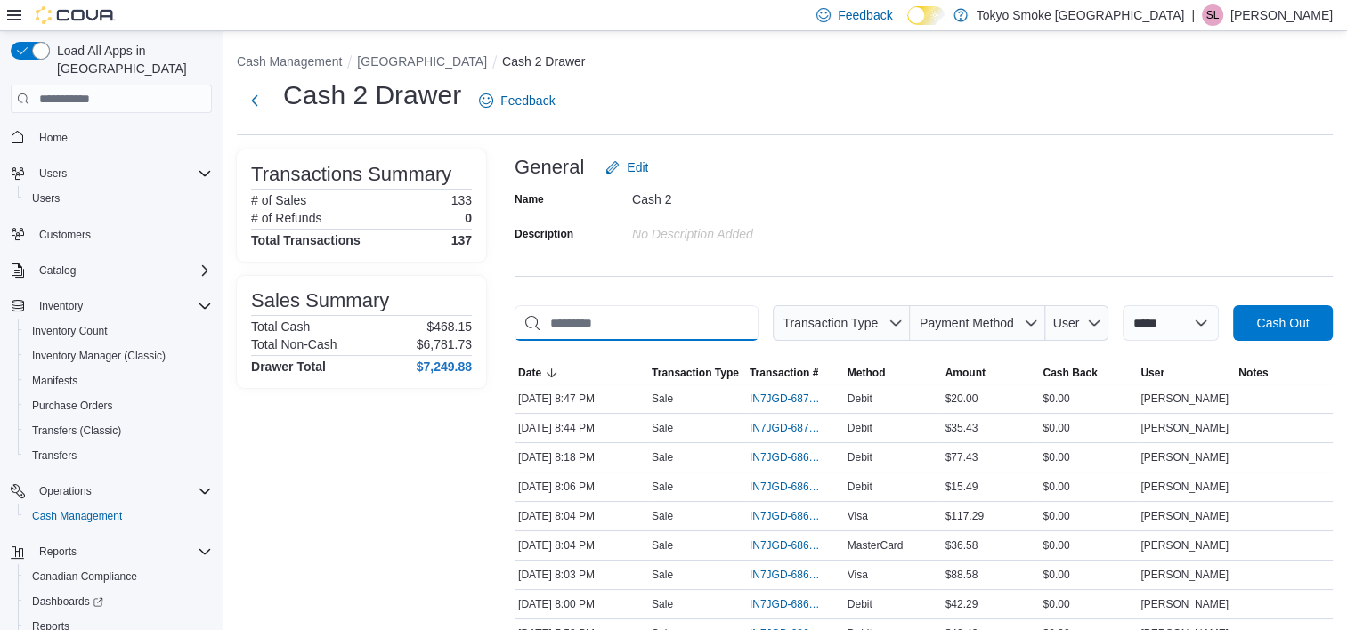
click at [644, 322] on input "This is a search bar. As you type, the results lower in the page will automatic…" at bounding box center [637, 323] width 244 height 36
type input "*"
type input "******"
click at [1020, 89] on div "Cash 2 Drawer Feedback" at bounding box center [785, 100] width 1096 height 46
